Goal: Task Accomplishment & Management: Use online tool/utility

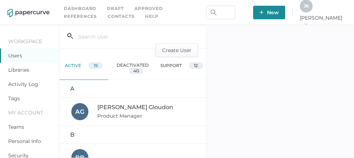
click at [108, 15] on link "Contacts" at bounding box center [121, 16] width 27 height 8
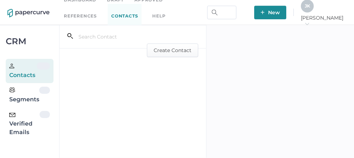
click at [16, 123] on div "Verified Emails" at bounding box center [24, 124] width 30 height 26
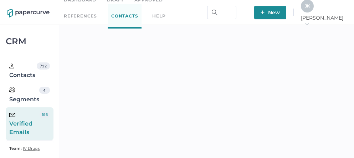
click at [314, 12] on div "J K" at bounding box center [307, 6] width 13 height 13
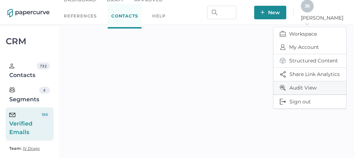
click at [304, 84] on span "Audit View" at bounding box center [310, 87] width 60 height 13
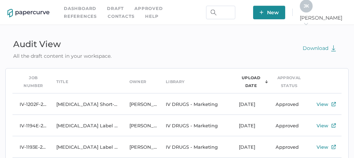
click at [309, 9] on span "J K" at bounding box center [306, 5] width 5 height 5
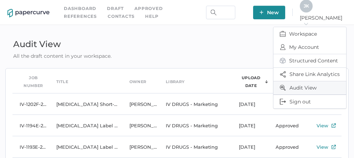
click at [296, 84] on span "Audit View" at bounding box center [310, 87] width 60 height 13
click at [299, 32] on span "Workspace" at bounding box center [310, 34] width 60 height 14
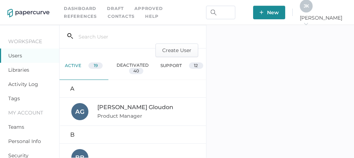
click at [22, 84] on link "Activity Log" at bounding box center [23, 84] width 30 height 6
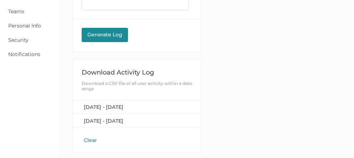
click at [90, 138] on button "Clear" at bounding box center [90, 140] width 17 height 7
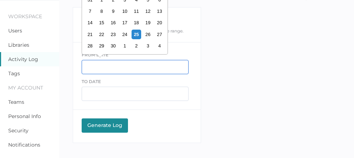
click at [97, 68] on input "text" at bounding box center [135, 67] width 107 height 14
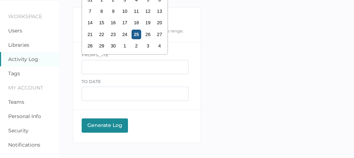
click at [137, 38] on div "25" at bounding box center [136, 35] width 10 height 10
type input "09/25/2025"
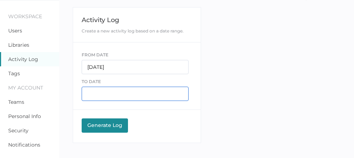
click at [99, 98] on input "text" at bounding box center [135, 94] width 107 height 14
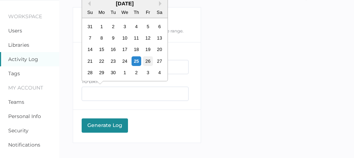
click at [148, 63] on div "26" at bounding box center [148, 61] width 10 height 10
type input "09/26/2025"
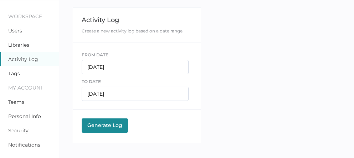
click at [100, 122] on div "Generate Log" at bounding box center [104, 125] width 39 height 6
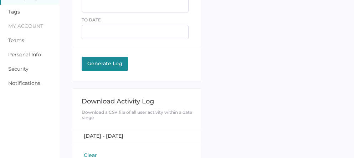
scroll to position [94, 0]
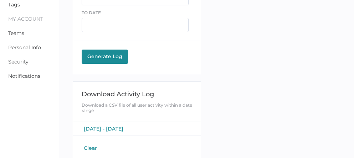
click at [111, 128] on span "September 25, 2025 - September 26, 2025" at bounding box center [104, 129] width 40 height 6
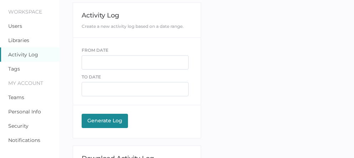
scroll to position [0, 0]
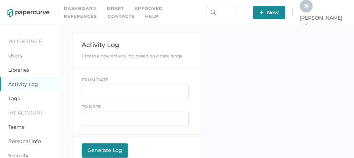
click at [108, 16] on link "Contacts" at bounding box center [121, 16] width 27 height 8
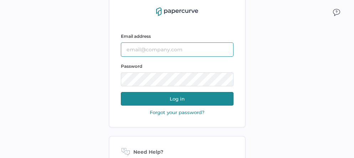
type input "[PERSON_NAME][EMAIL_ADDRESS][PERSON_NAME][DOMAIN_NAME]"
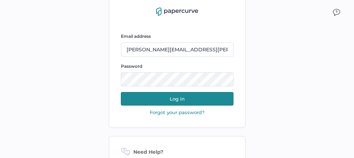
click at [175, 102] on button "Log in" at bounding box center [177, 99] width 113 height 14
